Goal: Check status

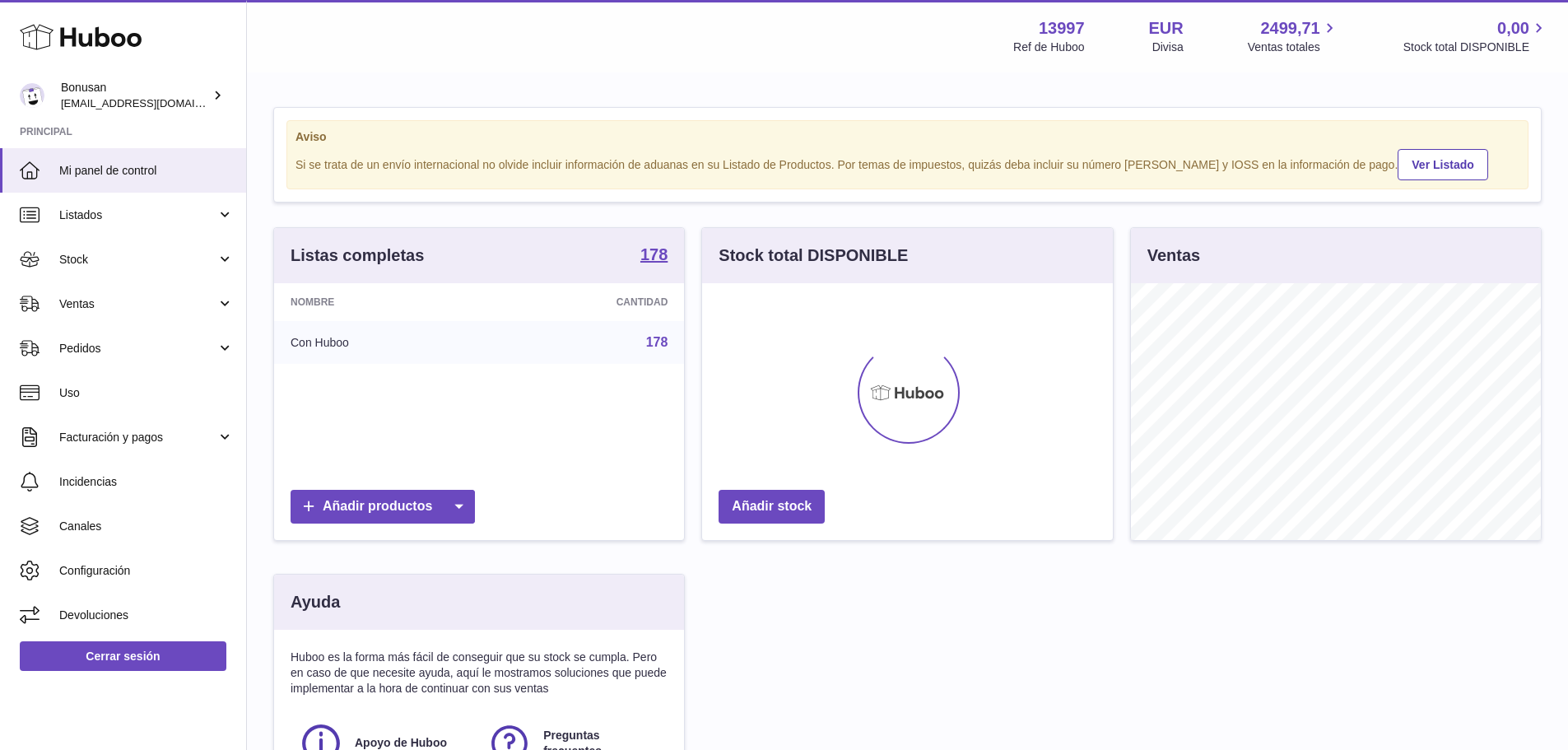
scroll to position [257, 415]
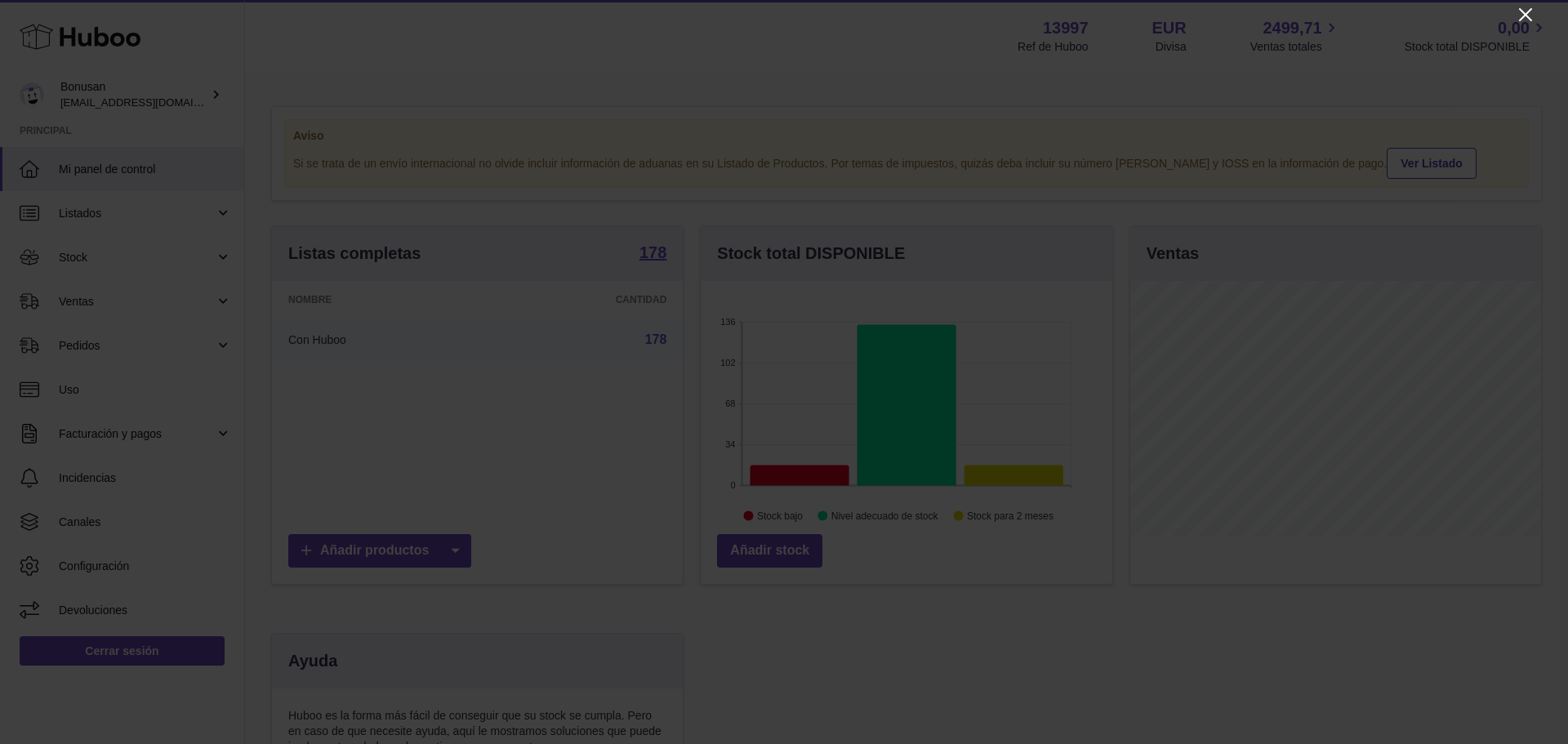
click at [1524, 15] on icon "Close" at bounding box center [1526, 14] width 13 height 13
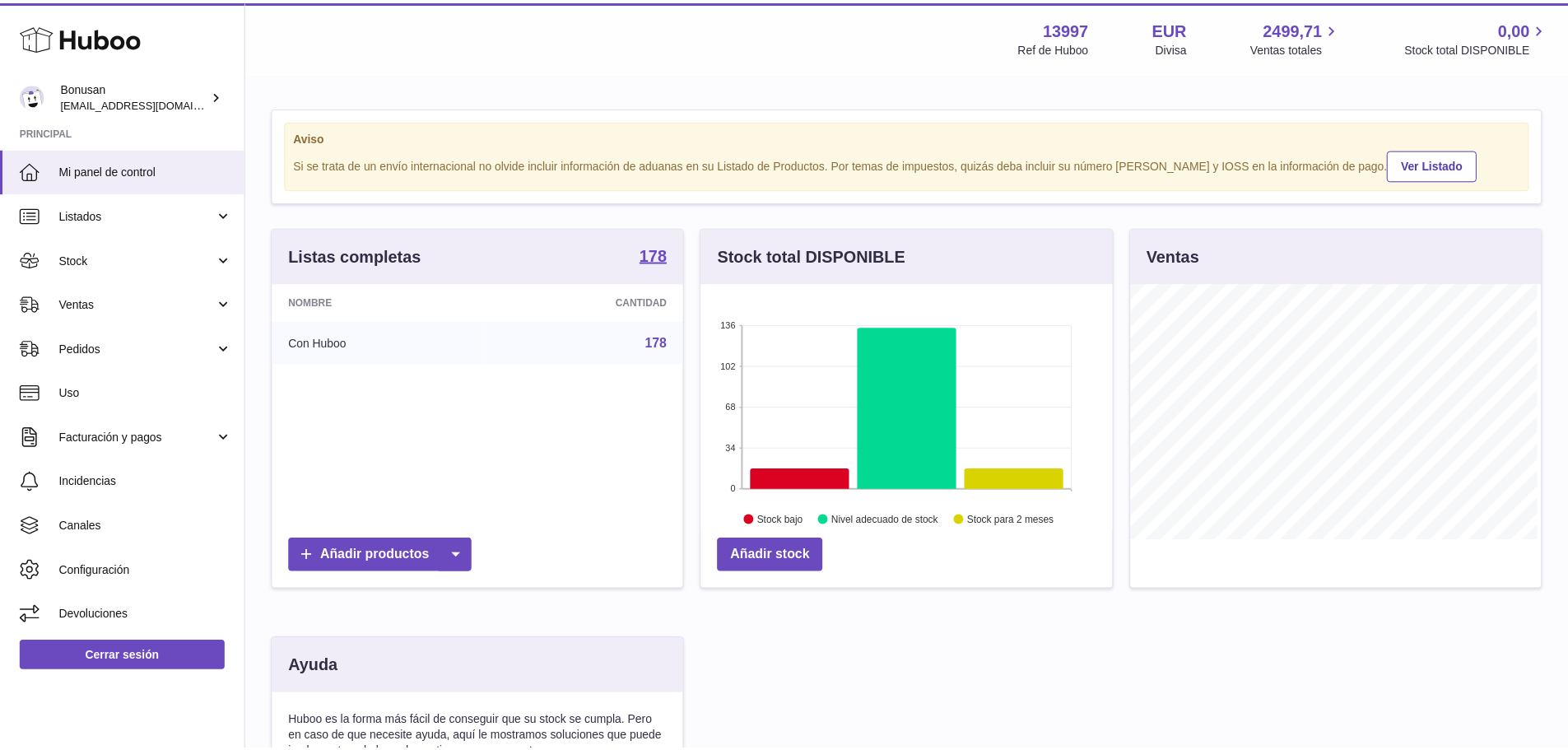
scroll to position [822786, 822676]
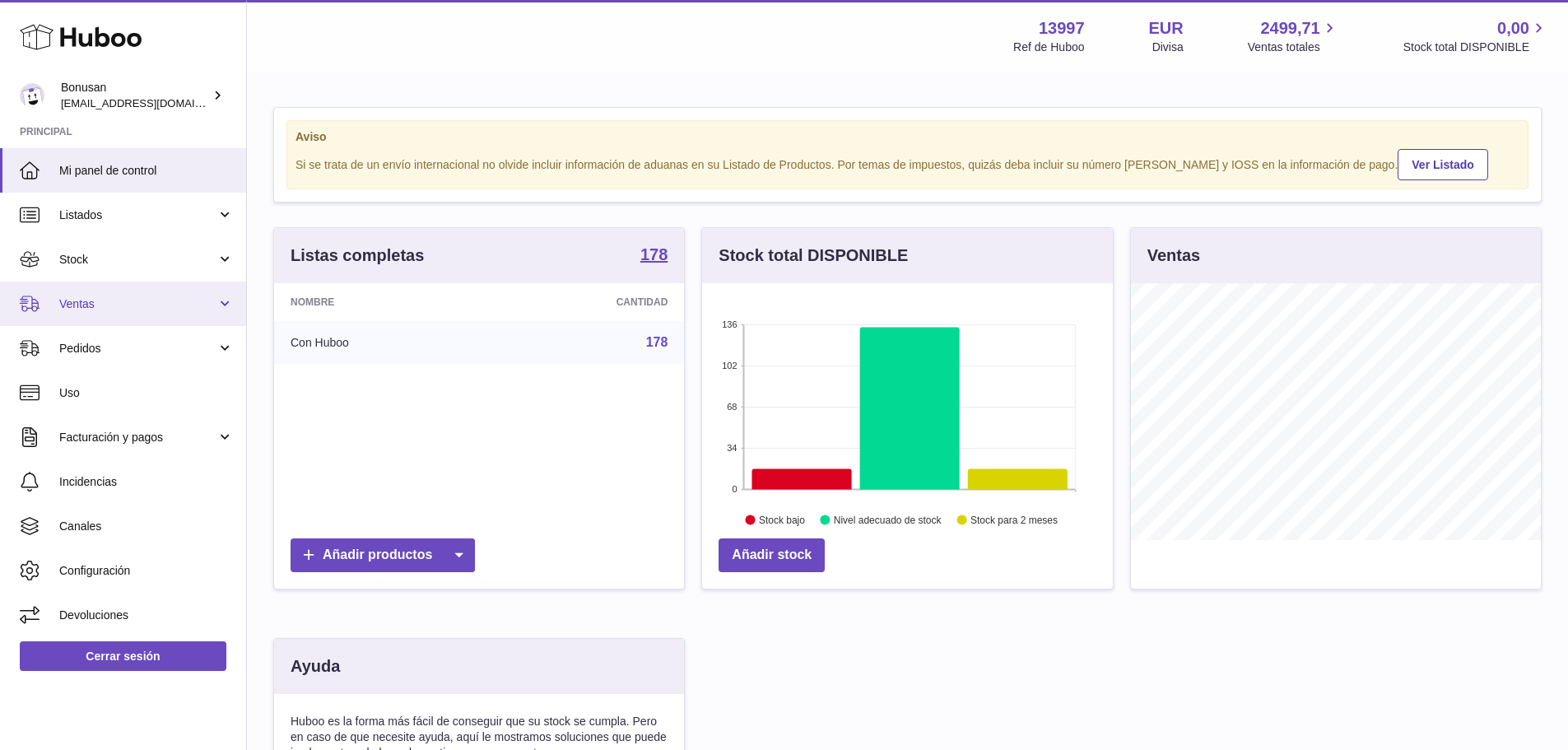
click at [84, 307] on span "Ventas" at bounding box center [138, 304] width 157 height 16
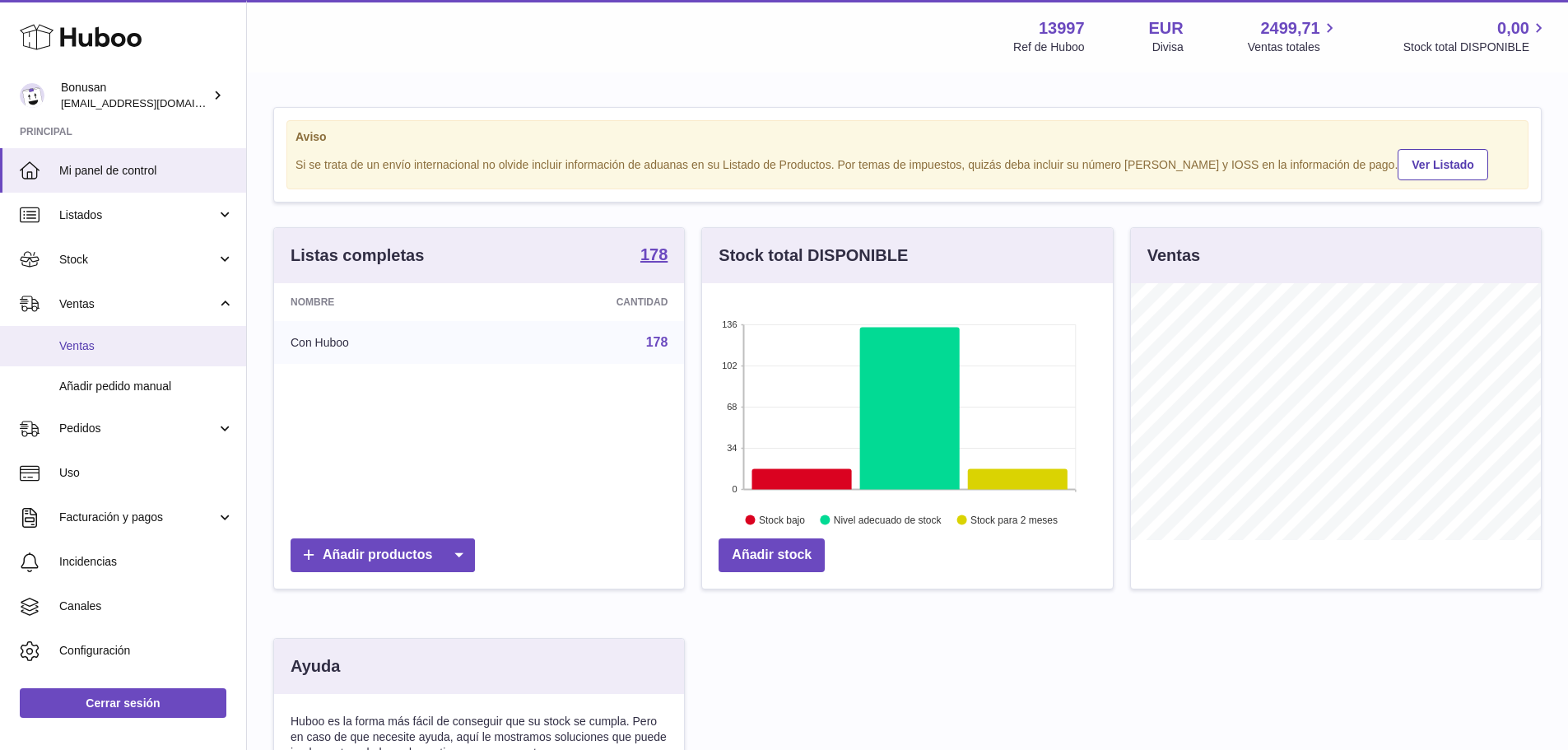
click at [62, 343] on span "Ventas" at bounding box center [147, 346] width 175 height 16
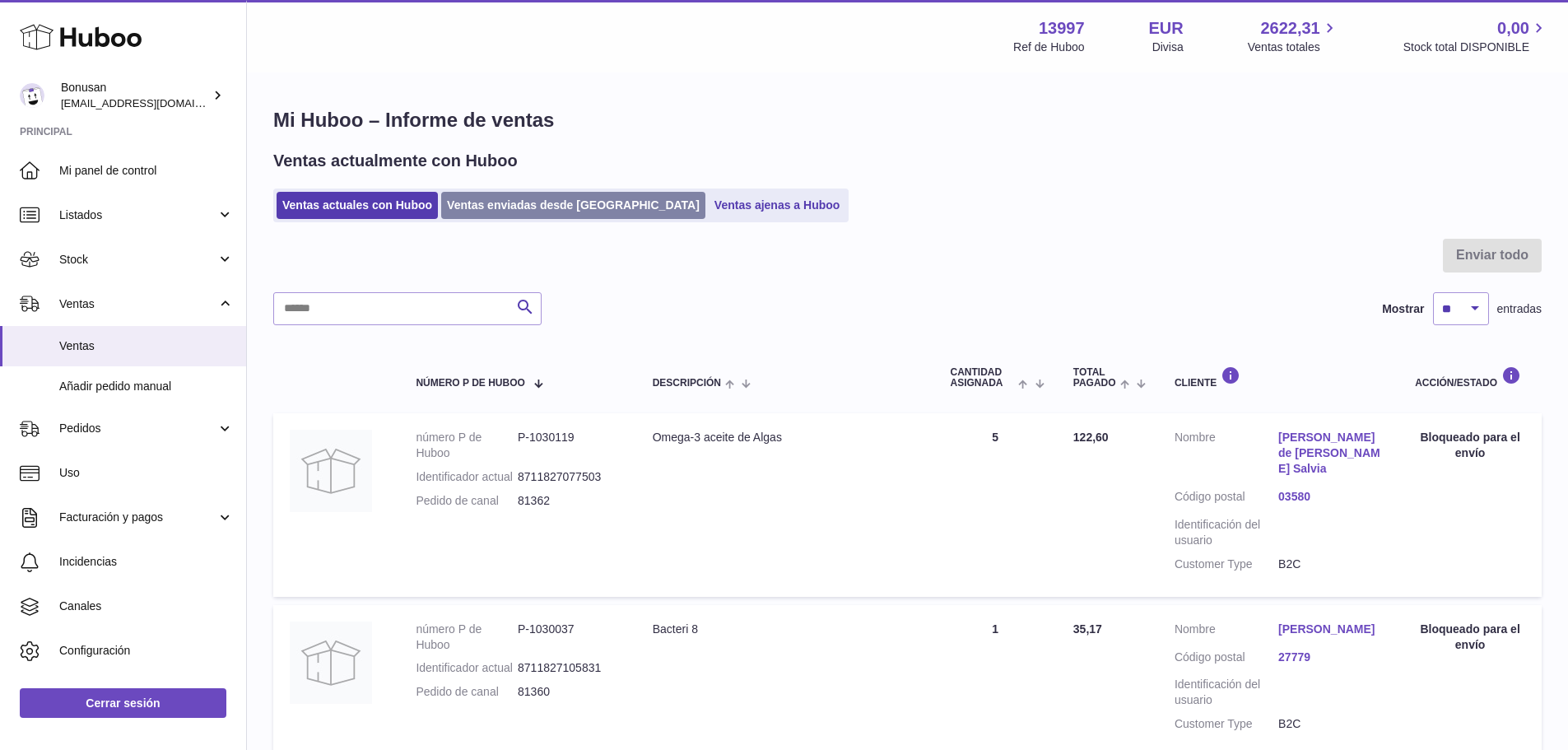
click at [536, 212] on link "Ventas enviadas desde Huboo" at bounding box center [573, 206] width 264 height 27
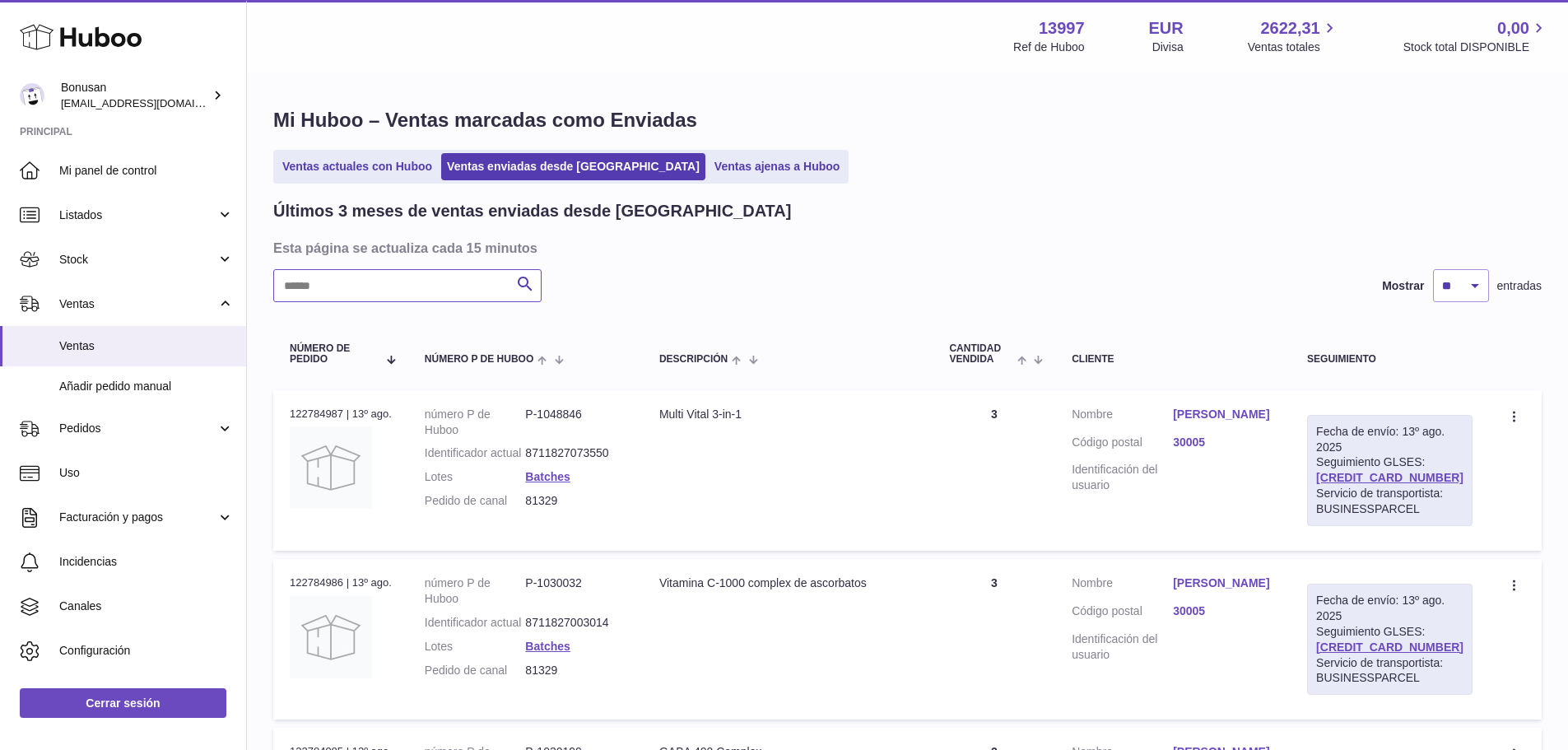
click at [406, 291] on input "text" at bounding box center [408, 285] width 269 height 33
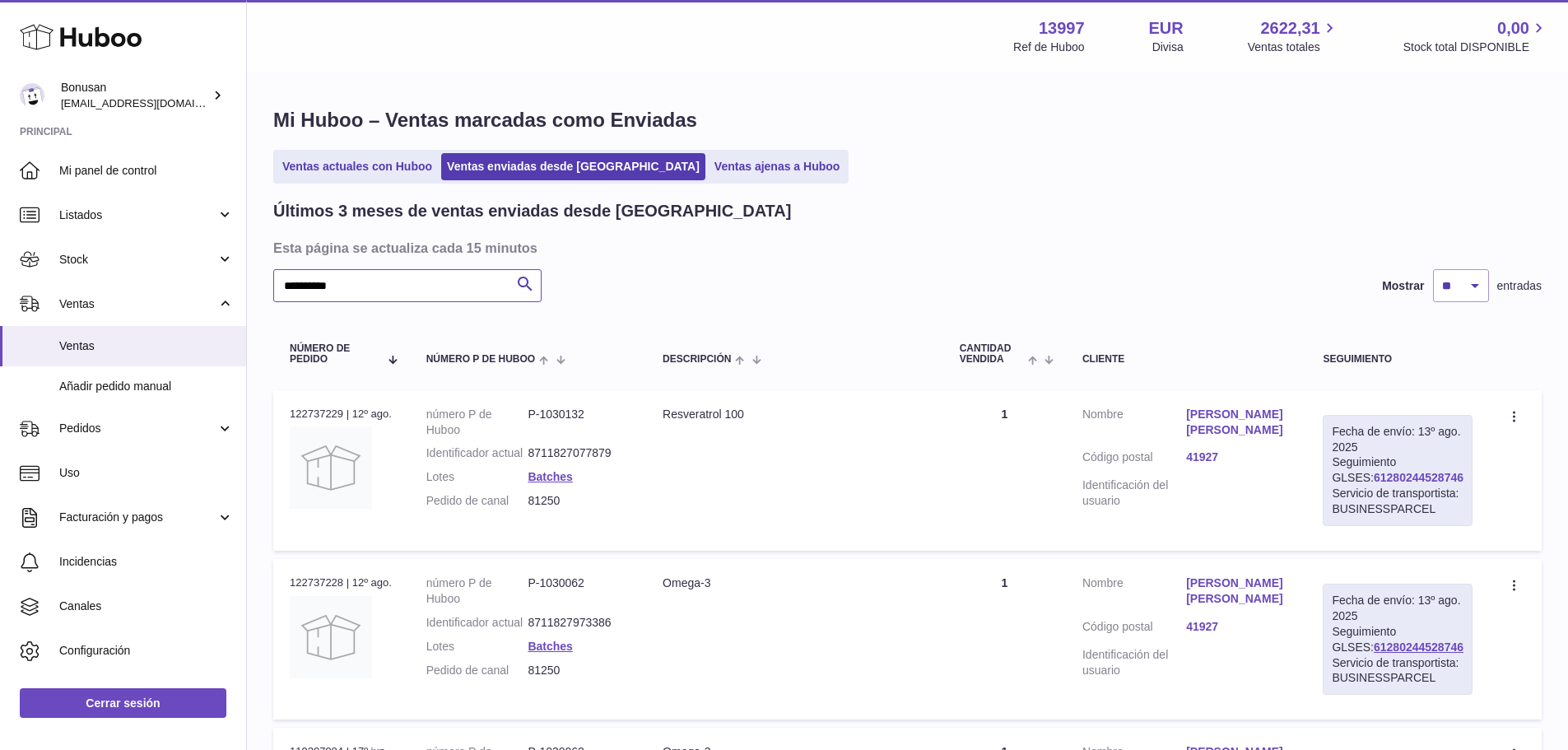
type input "**********"
click at [1418, 474] on link "61280244528746" at bounding box center [1419, 477] width 89 height 14
